Goal: Task Accomplishment & Management: Complete application form

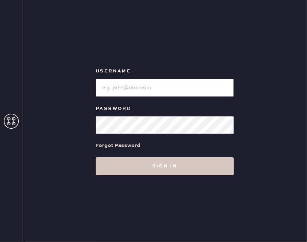
type input "reformationgeorgetown"
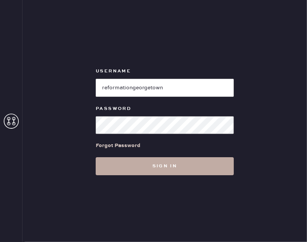
click at [126, 164] on button "Sign in" at bounding box center [165, 166] width 138 height 18
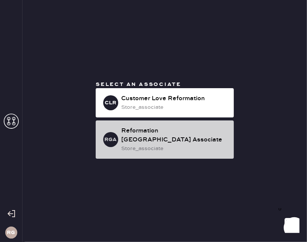
click at [143, 129] on div "RGA Reformation [GEOGRAPHIC_DATA] Associate store_associate" at bounding box center [165, 139] width 138 height 38
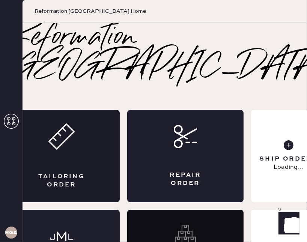
click at [86, 169] on div "Tailoring Order" at bounding box center [61, 156] width 116 height 92
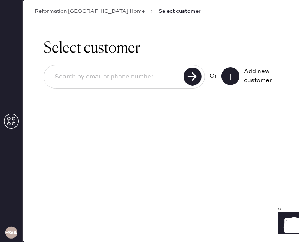
click at [115, 80] on input at bounding box center [114, 76] width 133 height 17
click at [99, 80] on input at bounding box center [114, 76] width 133 height 17
type input "saeha youn"
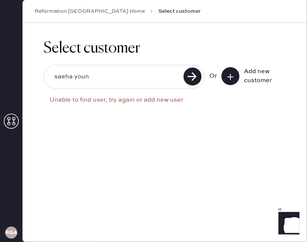
drag, startPoint x: 96, startPoint y: 79, endPoint x: 1, endPoint y: 74, distance: 95.4
click at [0, 74] on div "RGA Reformation [GEOGRAPHIC_DATA] Home Select customer Select customer saeha yo…" at bounding box center [153, 121] width 307 height 242
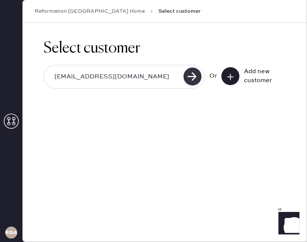
type input "[EMAIL_ADDRESS][DOMAIN_NAME]"
click at [187, 74] on use at bounding box center [192, 77] width 18 height 18
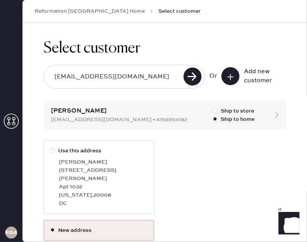
click at [52, 152] on div at bounding box center [52, 150] width 5 height 5
click at [50, 147] on input "Use this address" at bounding box center [50, 147] width 0 height 0
radio input "true"
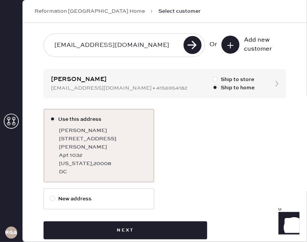
scroll to position [36, 0]
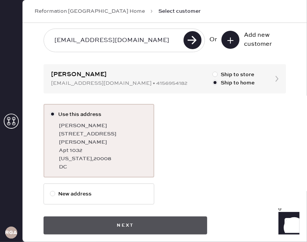
click at [122, 219] on button "Next" at bounding box center [126, 225] width 164 height 18
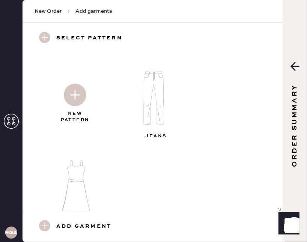
click at [83, 97] on img at bounding box center [75, 95] width 23 height 23
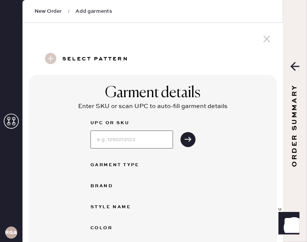
click at [122, 140] on input at bounding box center [131, 140] width 83 height 18
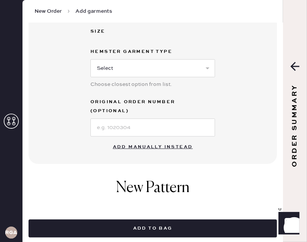
scroll to position [219, 0]
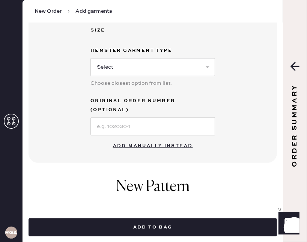
click at [125, 138] on button "Add manually instead" at bounding box center [152, 145] width 89 height 15
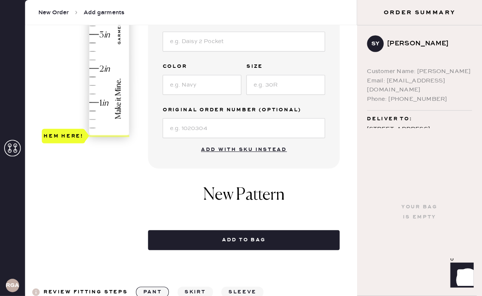
scroll to position [203, 0]
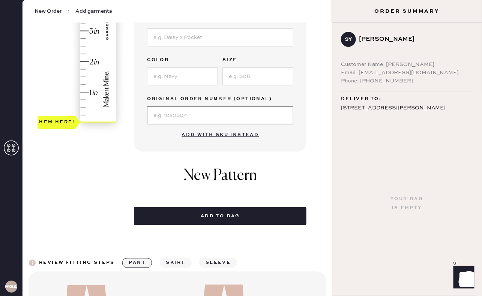
click at [225, 113] on input at bounding box center [220, 116] width 146 height 18
type input "S31352147"
click at [77, 94] on div "Hem here!" at bounding box center [78, 15] width 80 height 221
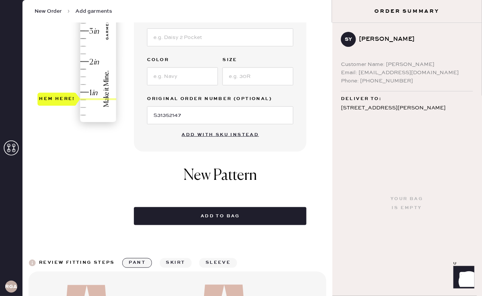
click at [83, 89] on div "Hem here!" at bounding box center [78, 15] width 80 height 221
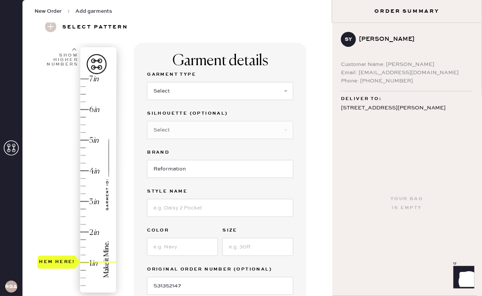
scroll to position [0, 0]
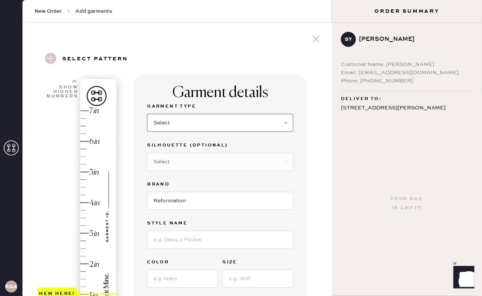
click at [177, 125] on select "Select Basic Skirt Jeans Leggings Pants Shorts Basic Sleeved Dress Basic Sleeve…" at bounding box center [220, 123] width 146 height 18
select select "4"
click at [181, 167] on select "Select Joggers Shorts Cropped Flare Boot Cut Straight Skinny Other" at bounding box center [220, 162] width 146 height 18
select select "other"
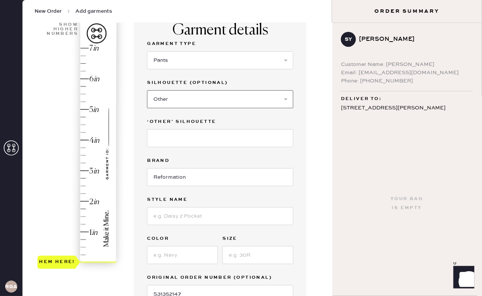
scroll to position [104, 0]
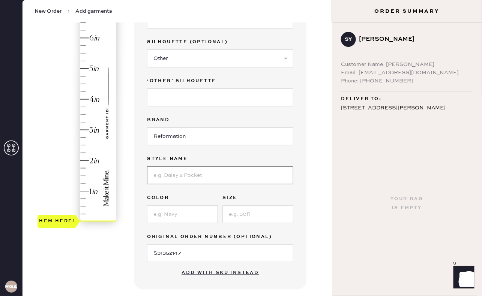
click at [174, 171] on input at bounding box center [220, 176] width 146 height 18
type input "o"
type input "Olina Silk Pant"
click at [168, 214] on input at bounding box center [182, 215] width 71 height 18
type input "[GEOGRAPHIC_DATA]"
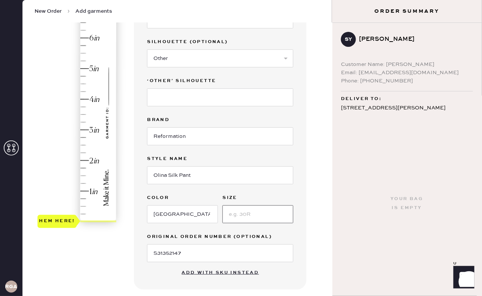
click at [260, 216] on input at bounding box center [257, 215] width 71 height 18
type input "S"
type input "1"
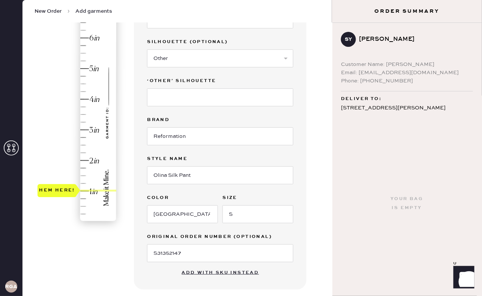
click at [84, 191] on div "Hem here!" at bounding box center [78, 114] width 80 height 221
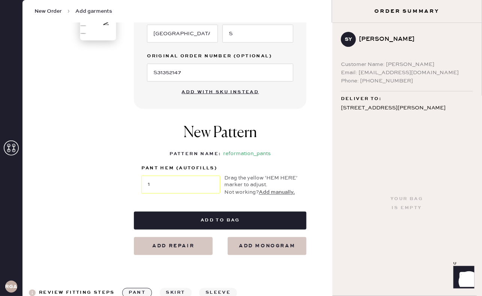
scroll to position [303, 0]
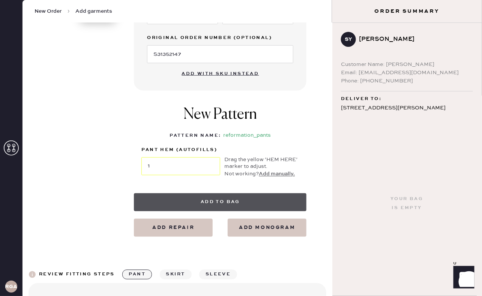
click at [281, 198] on button "Add to bag" at bounding box center [220, 203] width 173 height 18
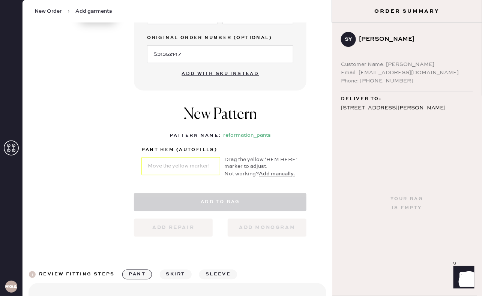
select select "4"
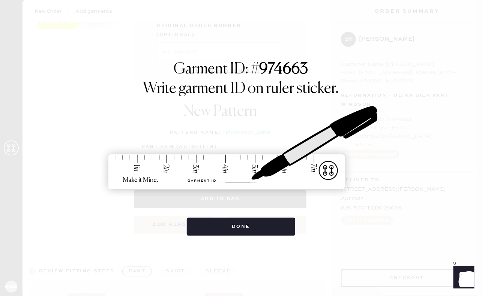
click at [279, 214] on div "Done" at bounding box center [241, 223] width 108 height 26
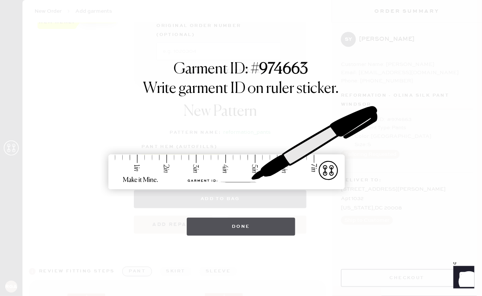
click at [279, 225] on button "Done" at bounding box center [241, 227] width 108 height 18
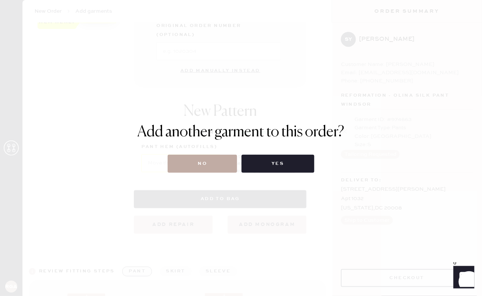
click at [179, 167] on button "No" at bounding box center [202, 164] width 69 height 18
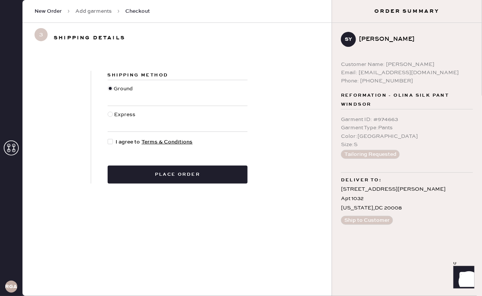
click at [113, 113] on div at bounding box center [111, 119] width 6 height 17
click at [108, 111] on input "Express" at bounding box center [108, 111] width 0 height 0
radio input "true"
click at [108, 141] on div at bounding box center [110, 141] width 5 height 5
click at [108, 138] on input "I agree to Terms & Conditions" at bounding box center [108, 138] width 0 height 0
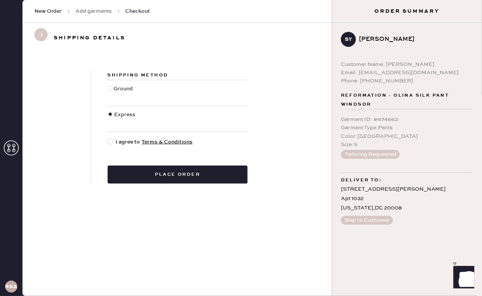
checkbox input "true"
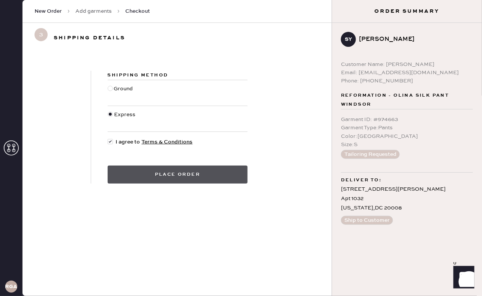
click at [141, 168] on button "Place order" at bounding box center [178, 175] width 140 height 18
